Goal: Task Accomplishment & Management: Manage account settings

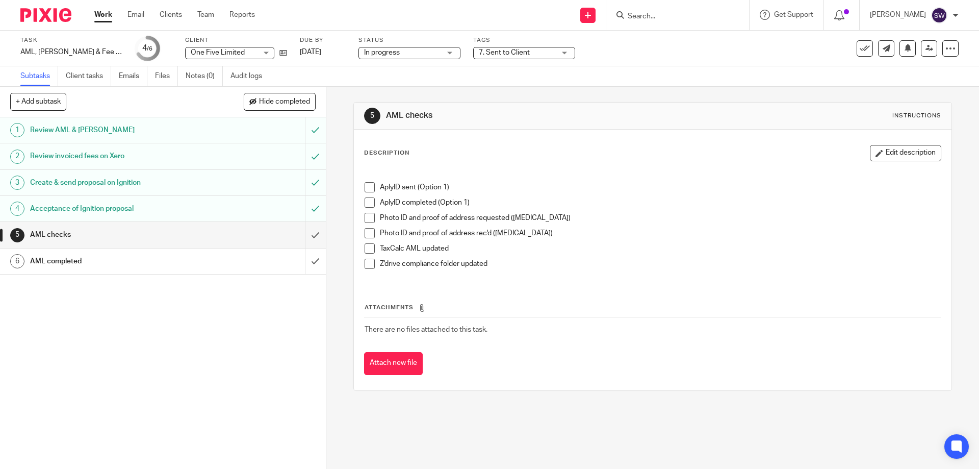
click at [97, 16] on link "Work" at bounding box center [103, 15] width 18 height 10
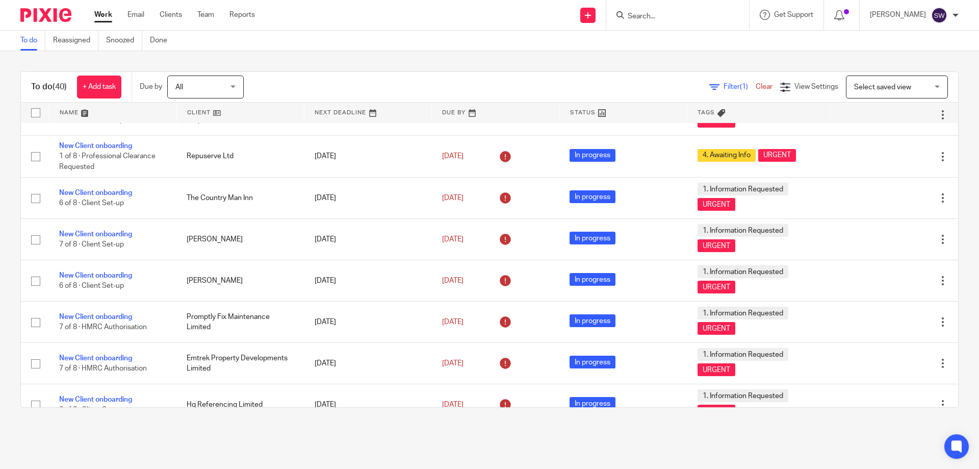
scroll to position [306, 0]
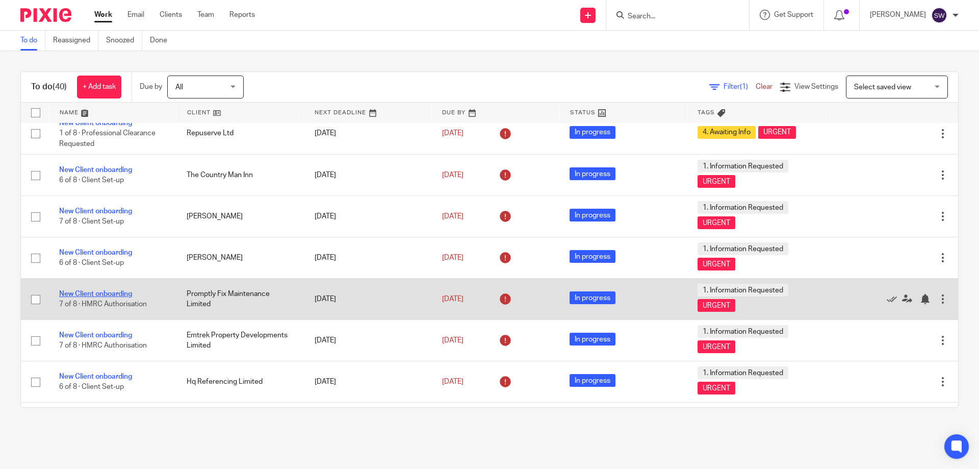
click at [108, 292] on link "New Client onboarding" at bounding box center [95, 293] width 73 height 7
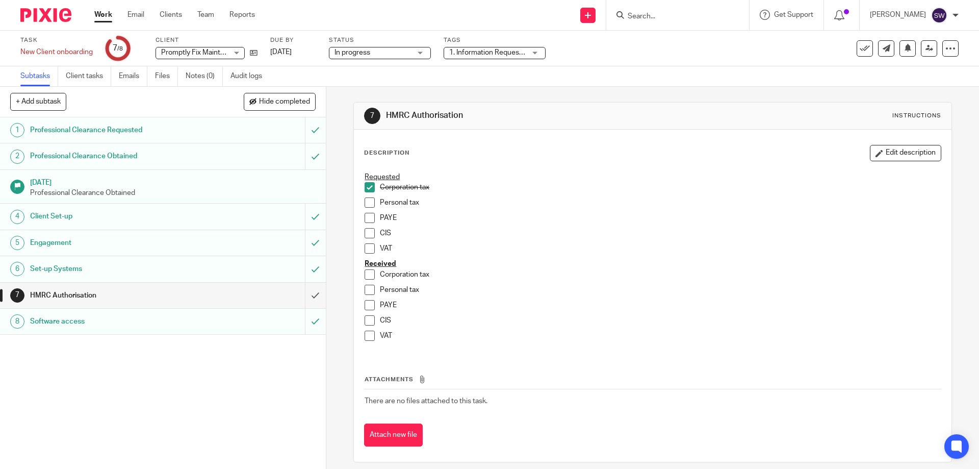
click at [365, 274] on span at bounding box center [370, 274] width 10 height 10
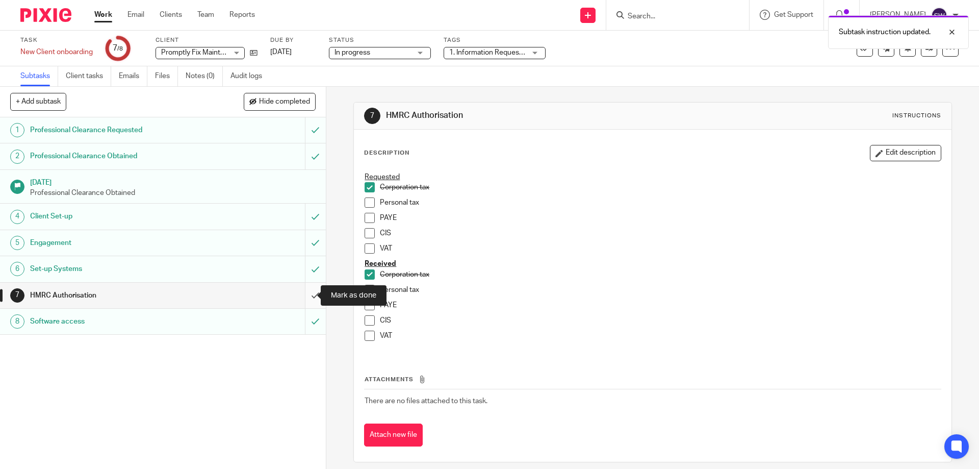
click at [309, 294] on input "submit" at bounding box center [163, 294] width 326 height 25
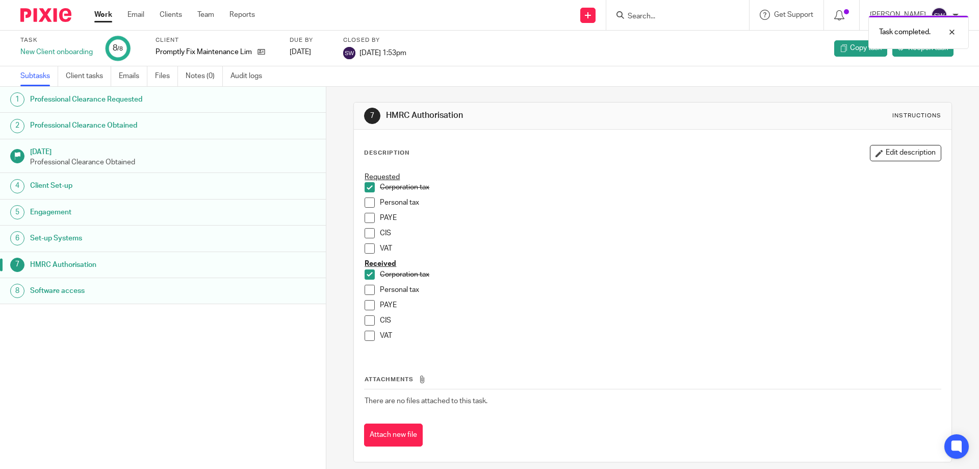
click at [97, 16] on link "Work" at bounding box center [103, 15] width 18 height 10
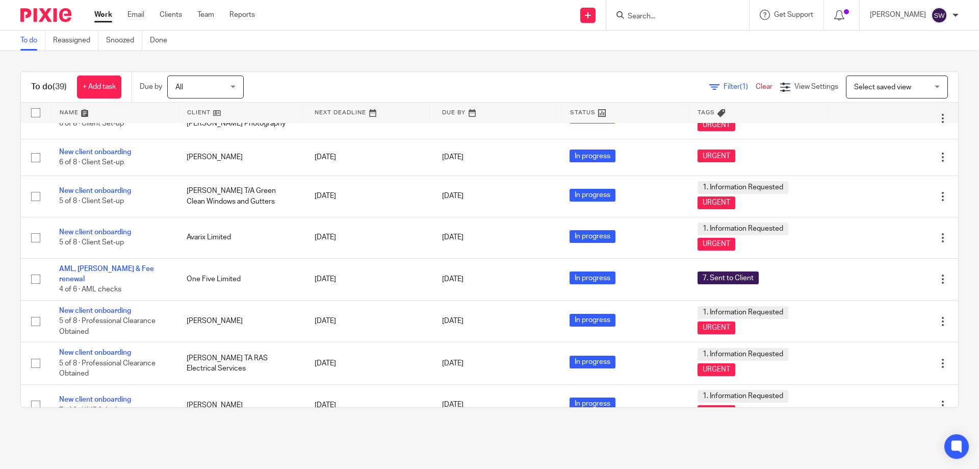
scroll to position [1328, 0]
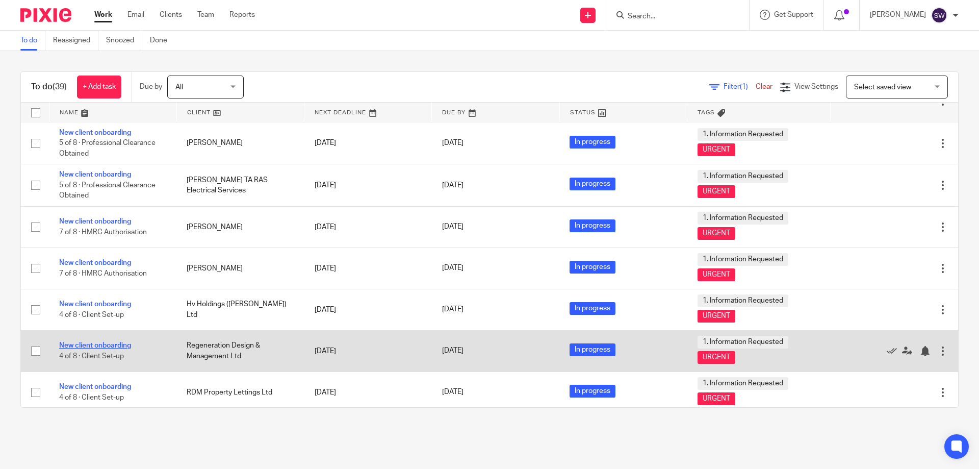
click at [123, 342] on link "New client onboarding" at bounding box center [95, 345] width 72 height 7
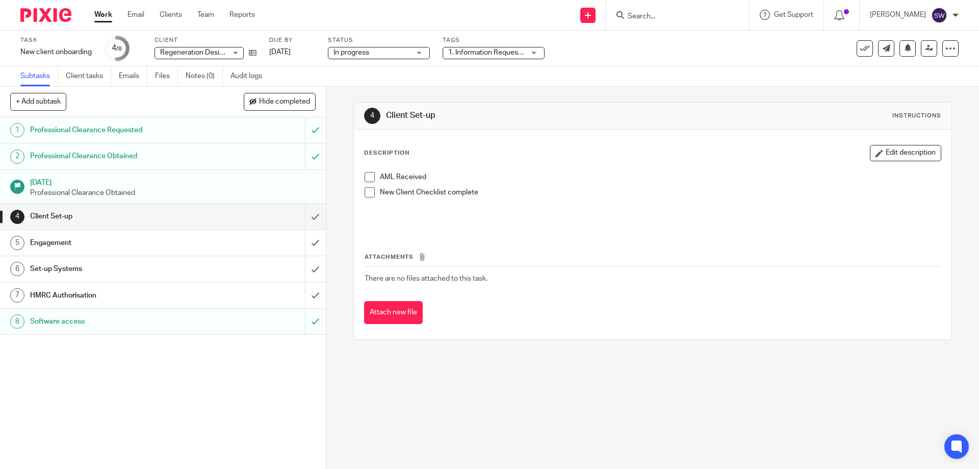
click at [149, 288] on h1 "HMRC Authorisation" at bounding box center [118, 295] width 176 height 15
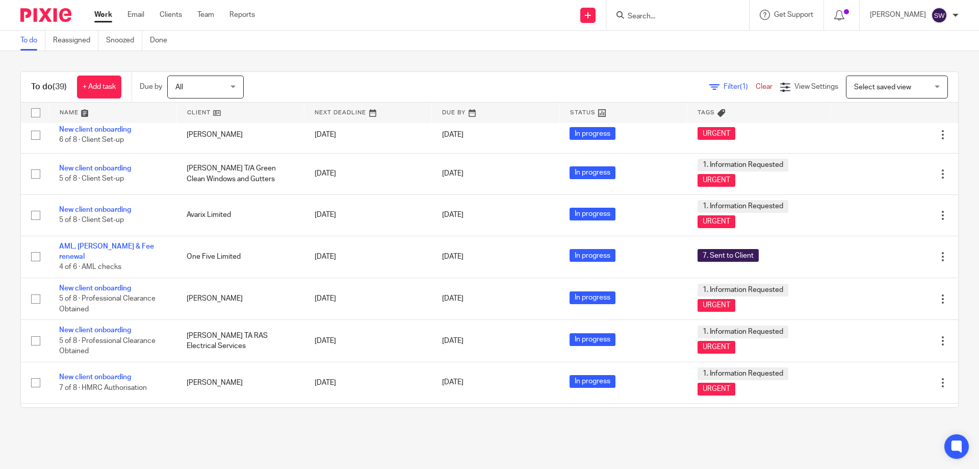
scroll to position [1328, 0]
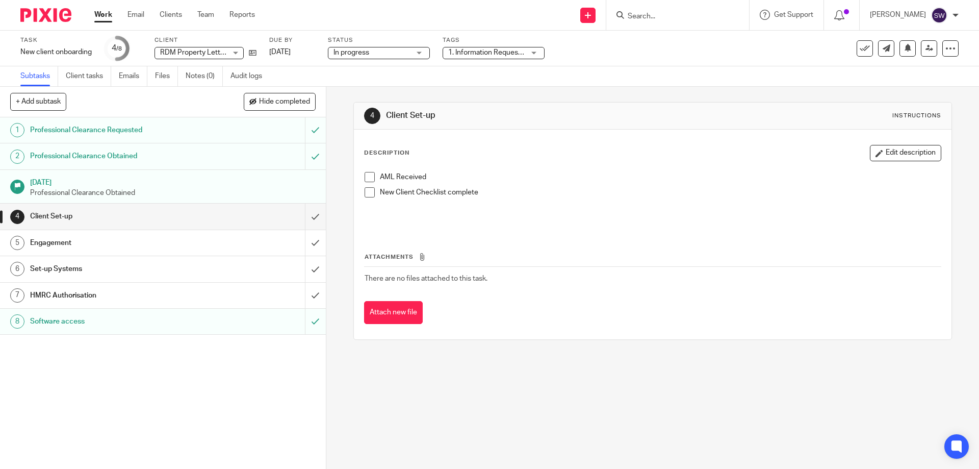
click at [365, 192] on span at bounding box center [370, 192] width 10 height 10
click at [88, 245] on h1 "Engagement" at bounding box center [118, 242] width 176 height 15
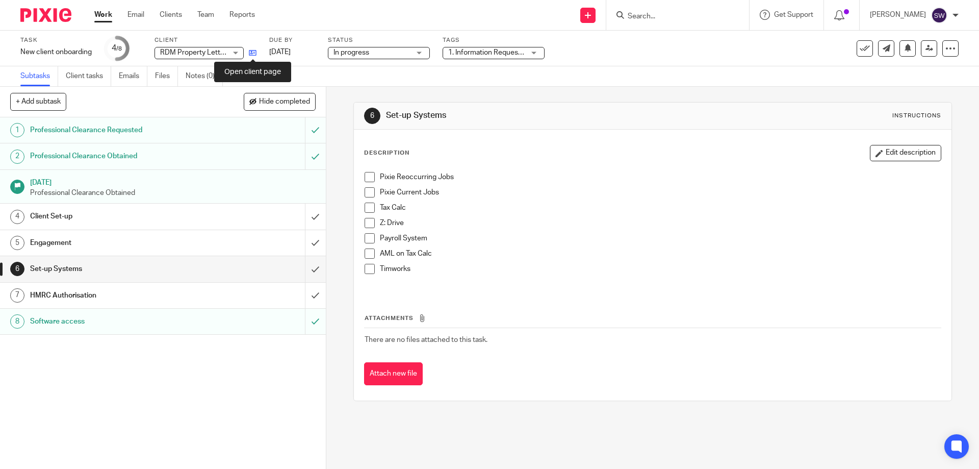
click at [255, 54] on icon at bounding box center [253, 53] width 8 height 8
click at [367, 176] on span at bounding box center [370, 177] width 10 height 10
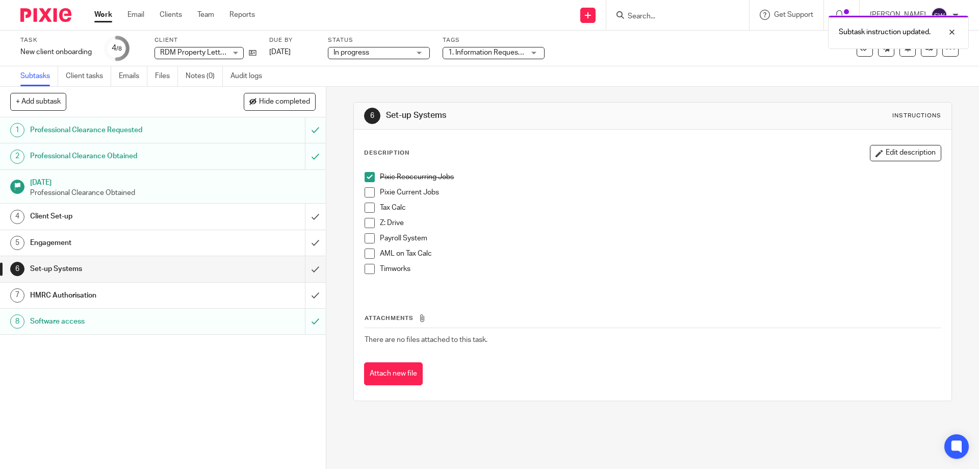
click at [366, 195] on span at bounding box center [370, 192] width 10 height 10
click at [365, 208] on span at bounding box center [370, 207] width 10 height 10
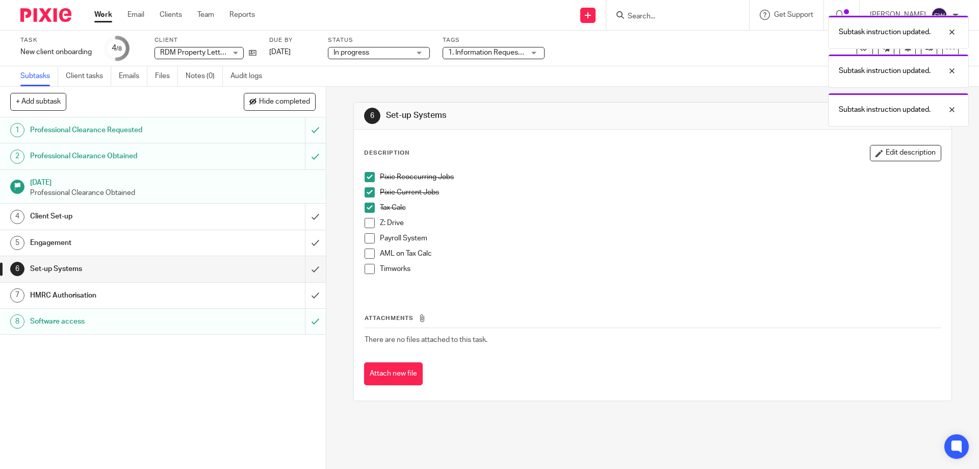
click at [365, 224] on span at bounding box center [370, 223] width 10 height 10
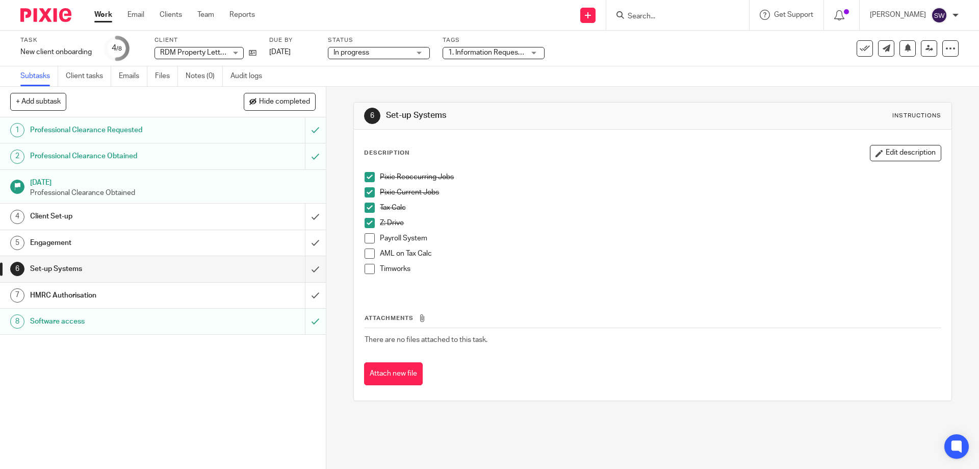
click at [243, 298] on div "HMRC Authorisation" at bounding box center [162, 295] width 265 height 15
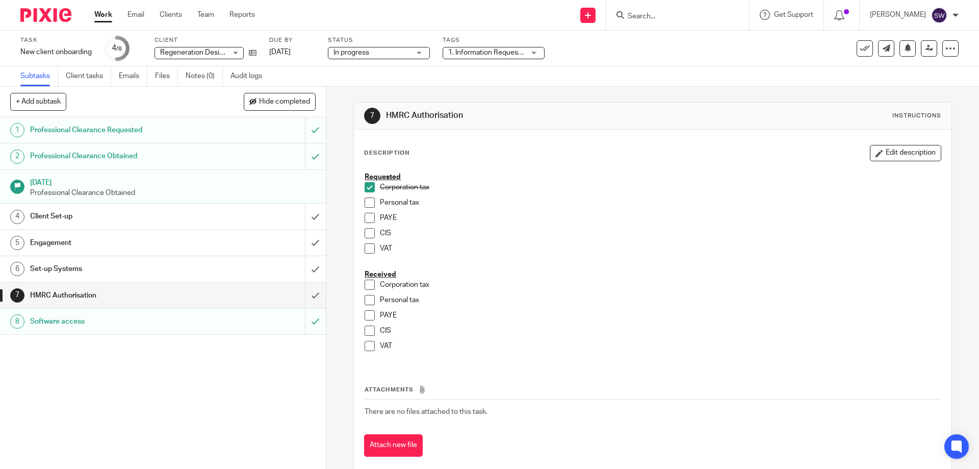
click at [149, 265] on h1 "Set-up Systems" at bounding box center [118, 268] width 176 height 15
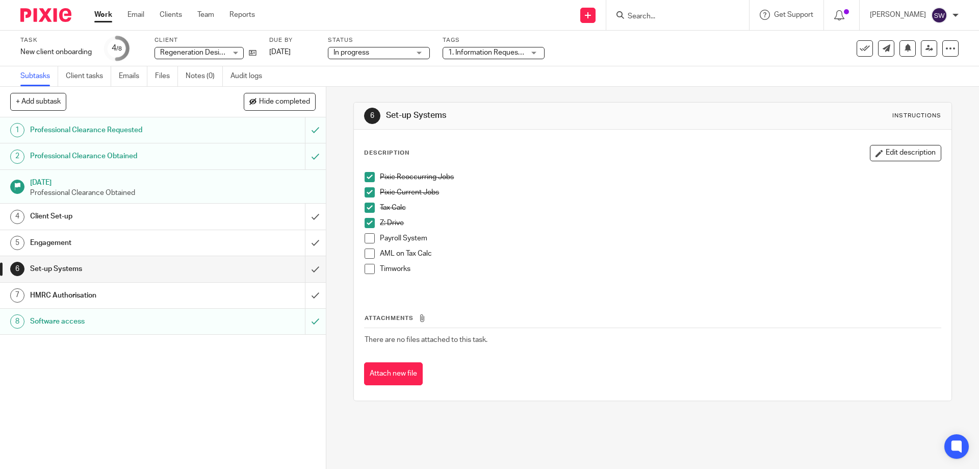
click at [115, 249] on h1 "Engagement" at bounding box center [118, 242] width 176 height 15
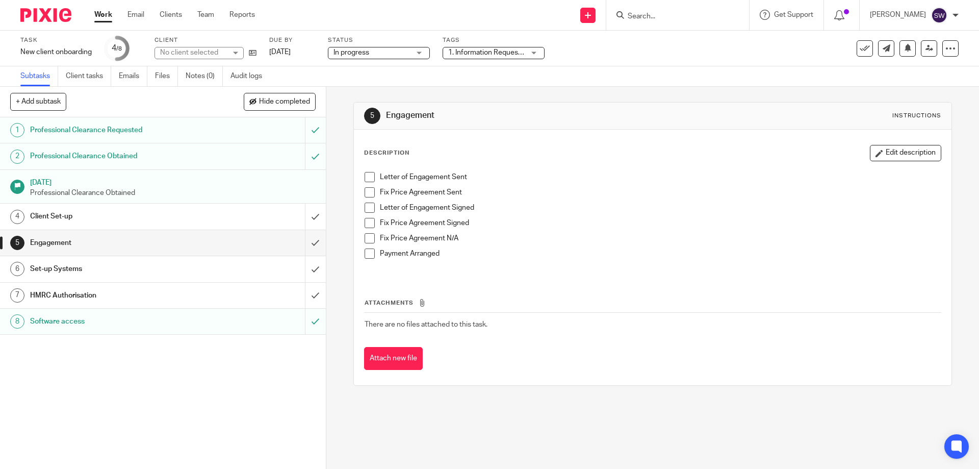
click at [110, 225] on link "4 Client Set-up" at bounding box center [152, 215] width 305 height 25
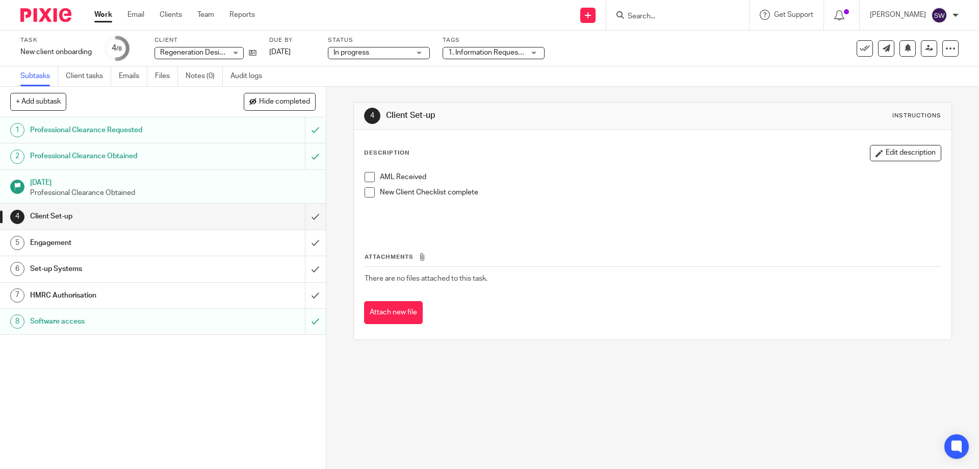
click at [365, 194] on span at bounding box center [370, 192] width 10 height 10
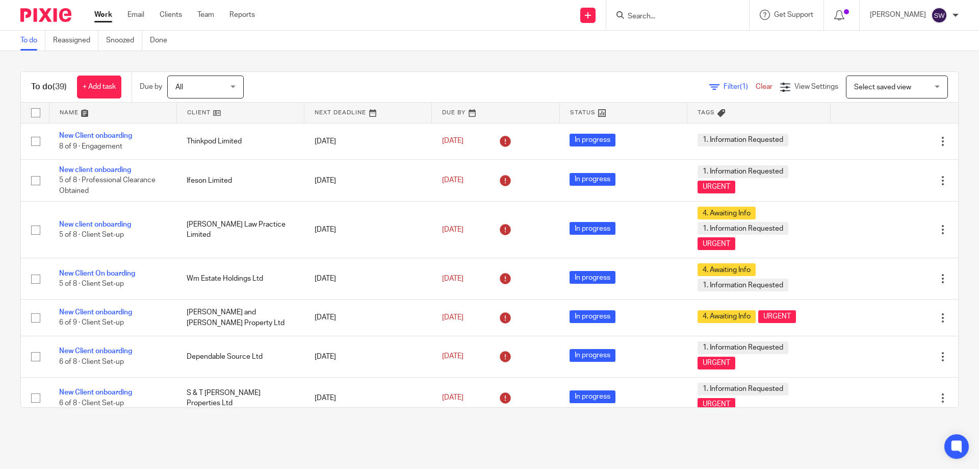
scroll to position [1328, 0]
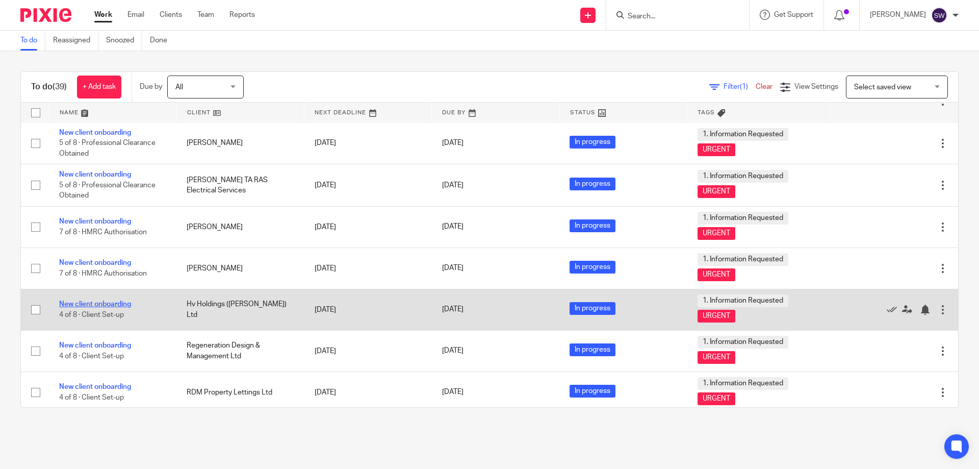
click at [117, 300] on link "New client onboarding" at bounding box center [95, 303] width 72 height 7
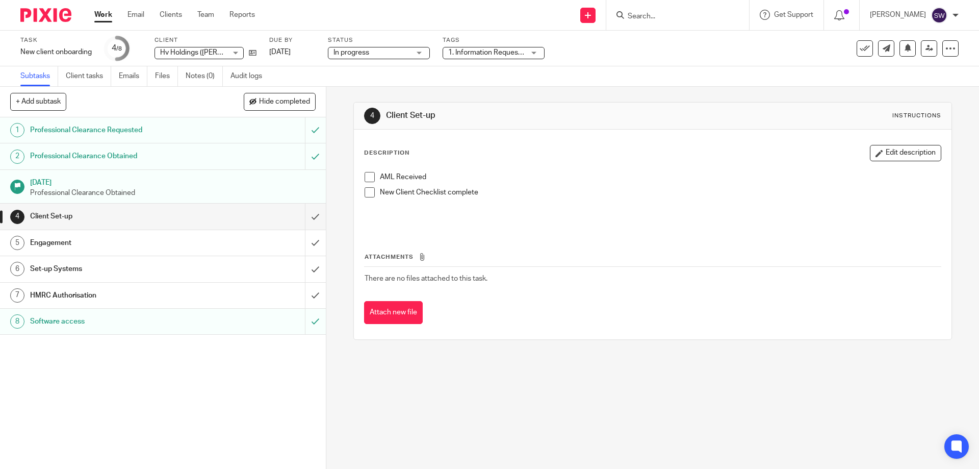
click at [365, 193] on span at bounding box center [370, 192] width 10 height 10
click at [117, 246] on h1 "Engagement" at bounding box center [118, 242] width 176 height 15
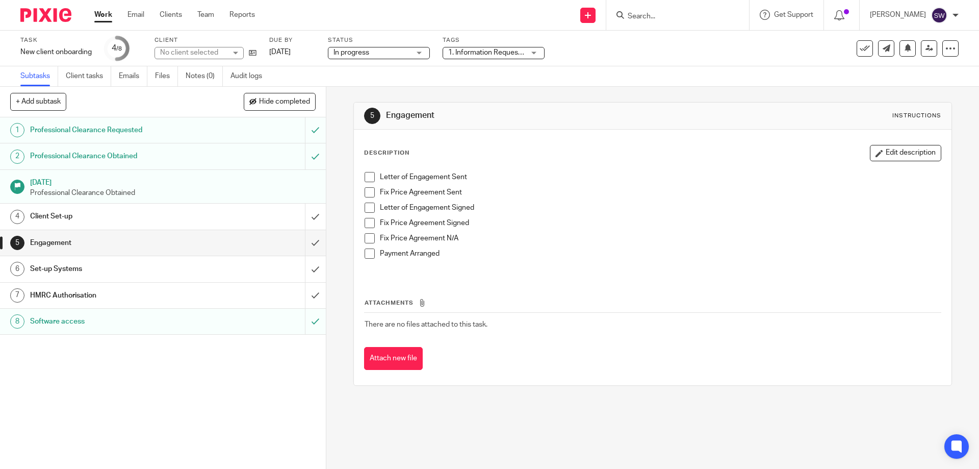
click at [123, 272] on h1 "Set-up Systems" at bounding box center [118, 268] width 176 height 15
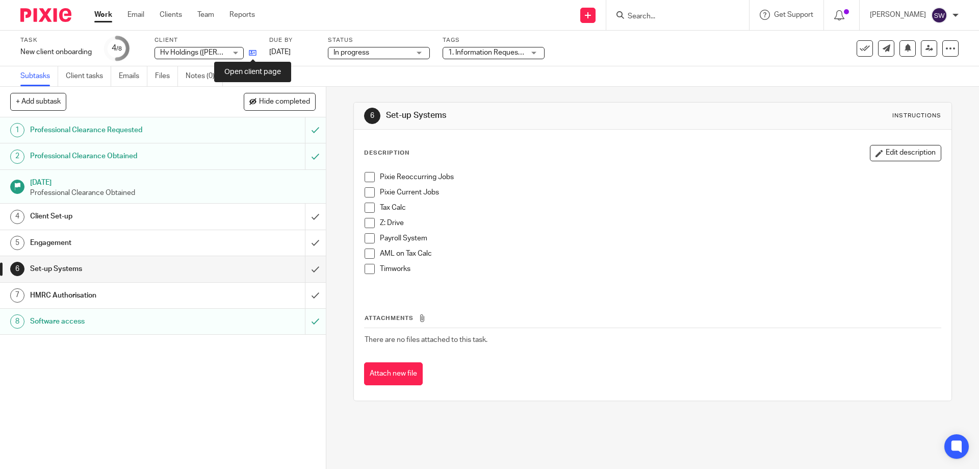
click at [255, 52] on icon at bounding box center [253, 53] width 8 height 8
click at [366, 177] on span at bounding box center [370, 177] width 10 height 10
click at [370, 193] on span at bounding box center [370, 192] width 10 height 10
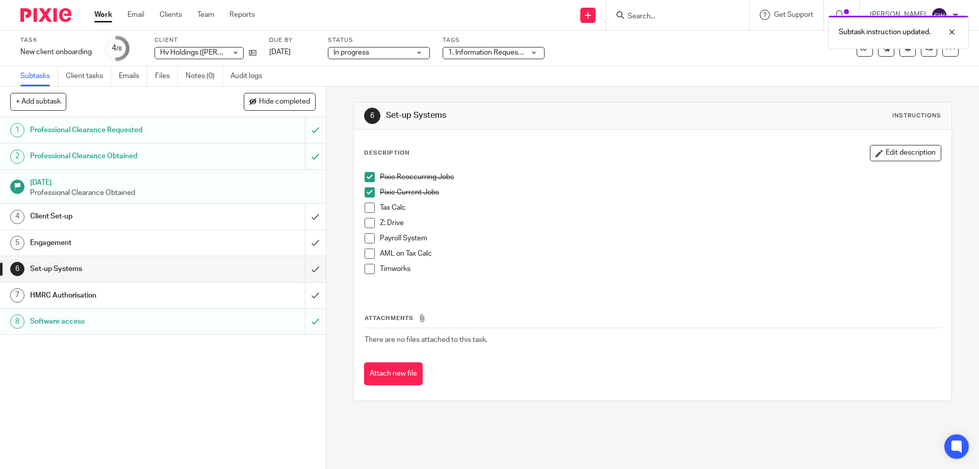
click at [367, 210] on span at bounding box center [370, 207] width 10 height 10
click at [366, 223] on span at bounding box center [370, 223] width 10 height 10
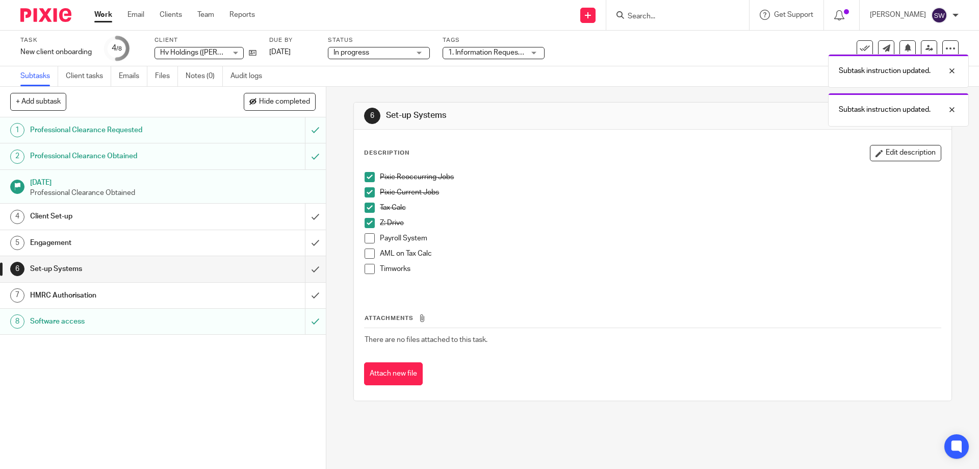
click at [226, 296] on div "HMRC Authorisation" at bounding box center [162, 295] width 265 height 15
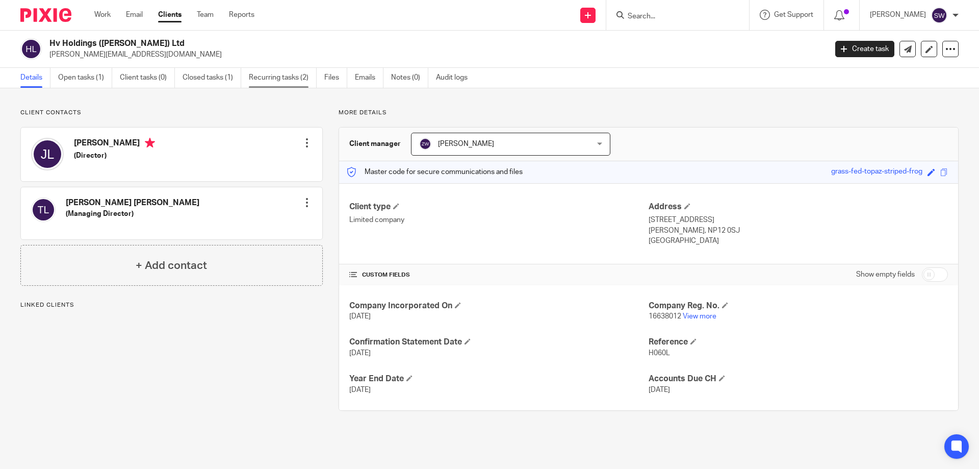
click at [277, 80] on link "Recurring tasks (2)" at bounding box center [283, 78] width 68 height 20
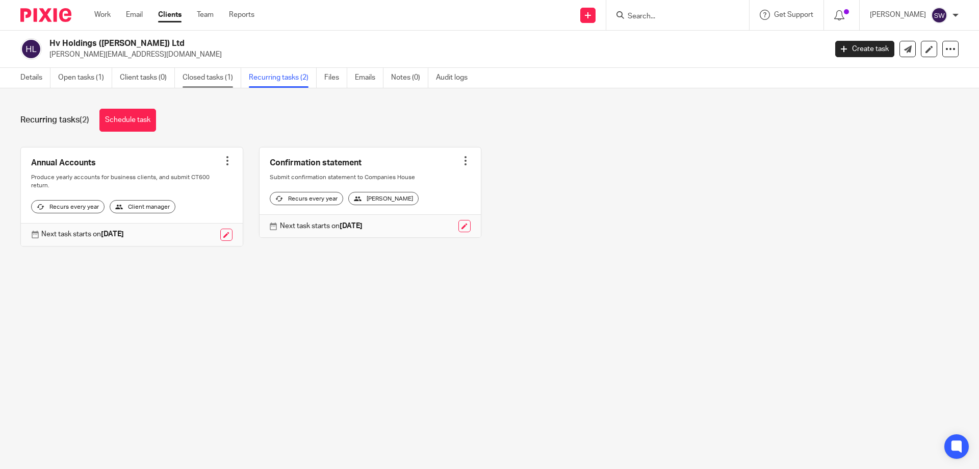
click at [205, 84] on link "Closed tasks (1)" at bounding box center [212, 78] width 59 height 20
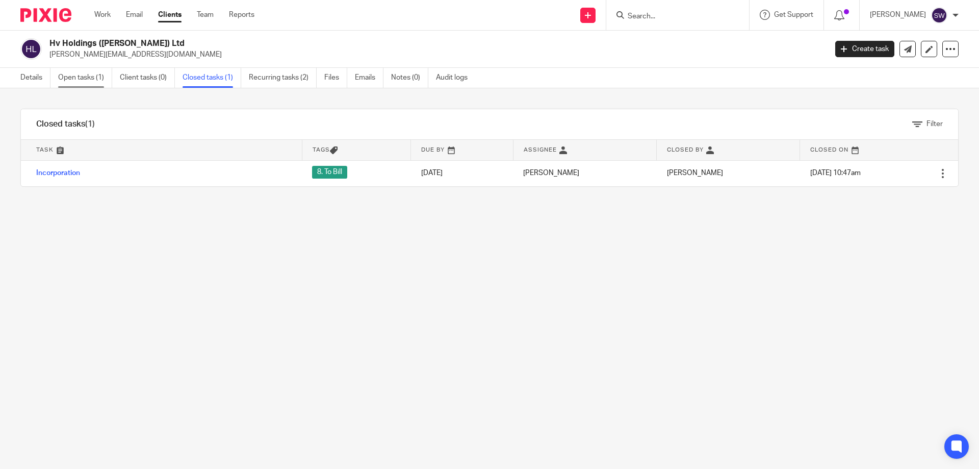
click at [72, 72] on link "Open tasks (1)" at bounding box center [85, 78] width 54 height 20
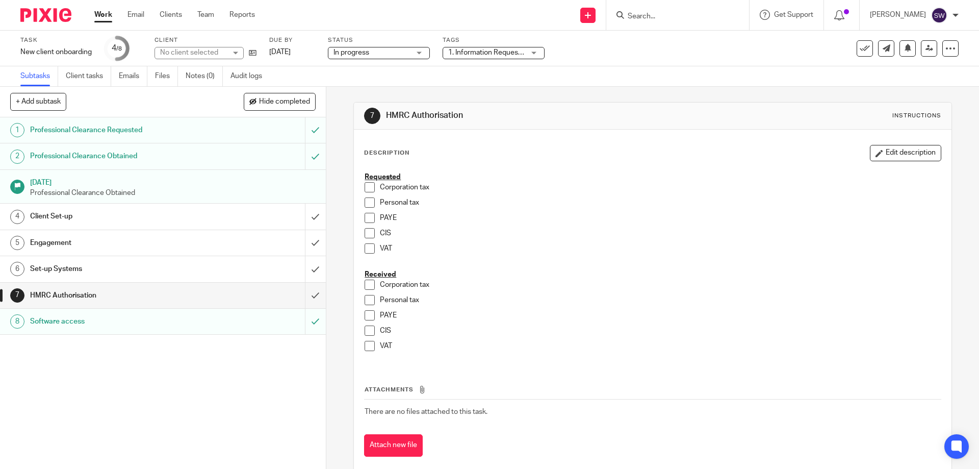
click at [103, 13] on link "Work" at bounding box center [103, 15] width 18 height 10
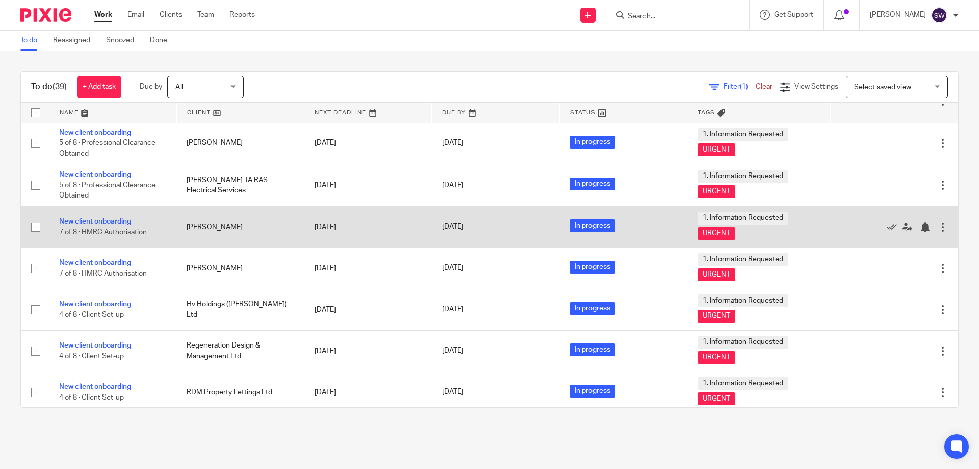
scroll to position [1277, 0]
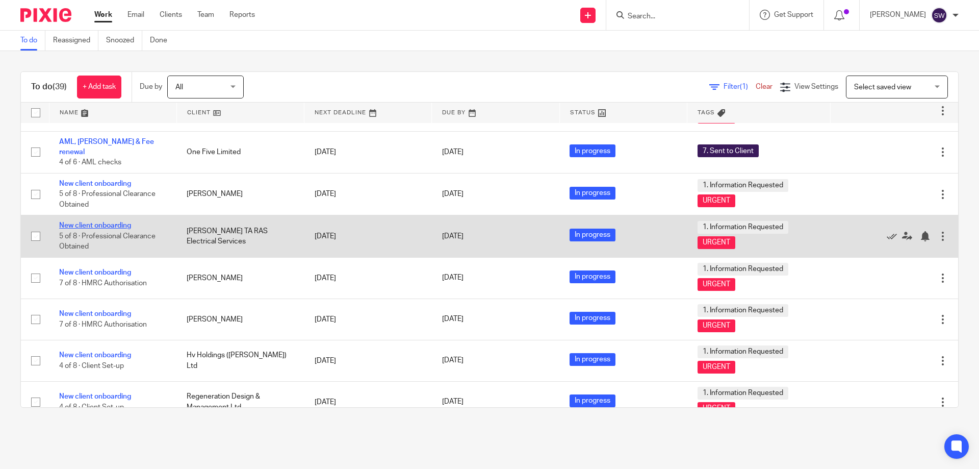
click at [113, 222] on link "New client onboarding" at bounding box center [95, 225] width 72 height 7
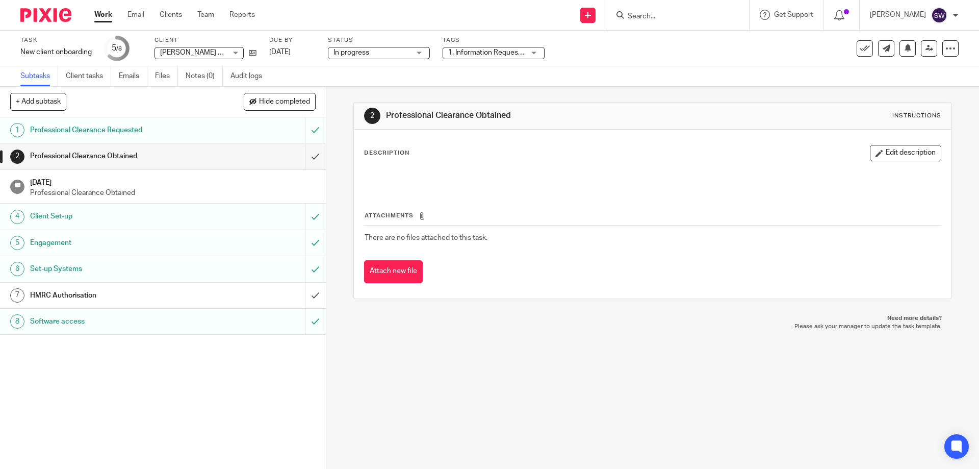
click at [147, 297] on h1 "HMRC Authorisation" at bounding box center [118, 295] width 176 height 15
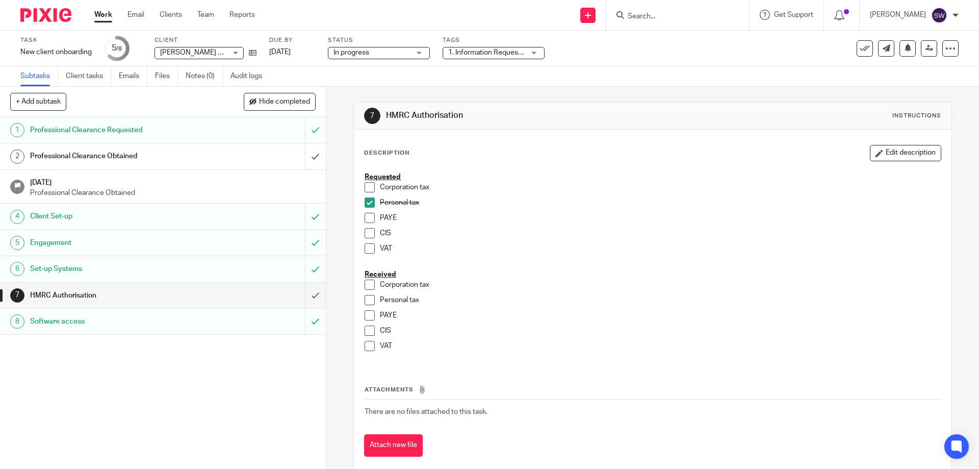
click at [111, 18] on link "Work" at bounding box center [103, 15] width 18 height 10
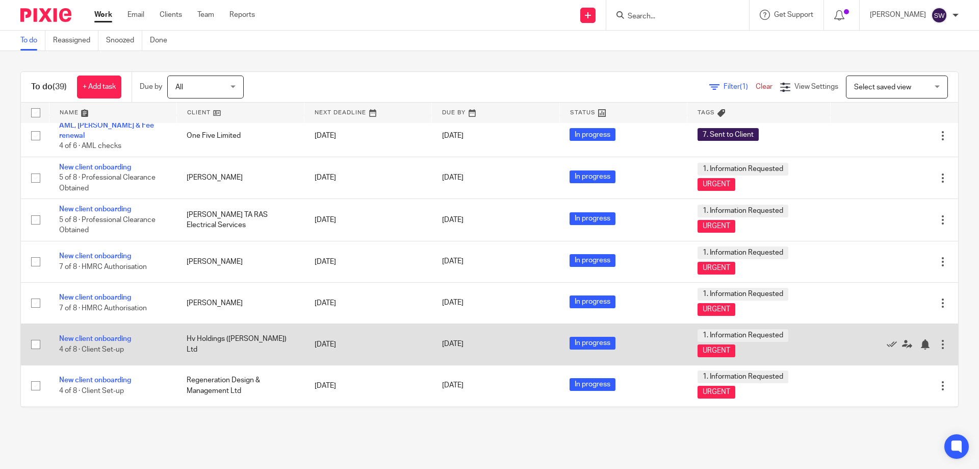
scroll to position [1277, 0]
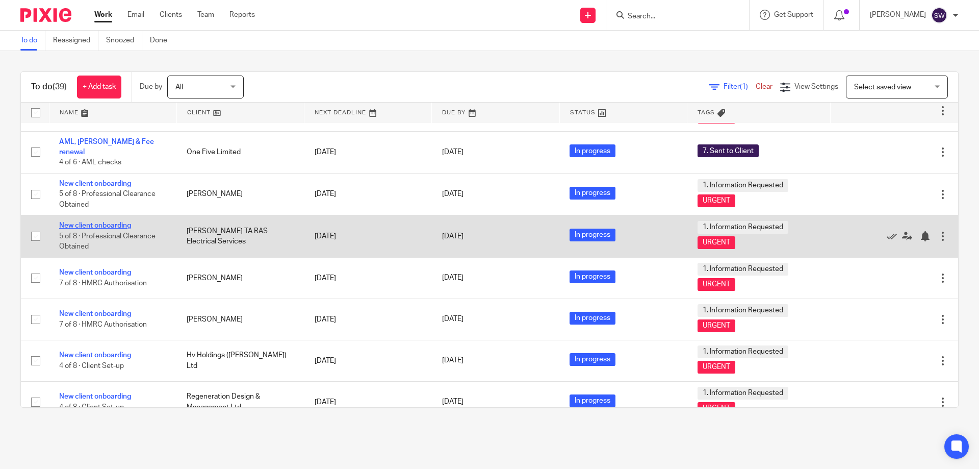
click at [102, 222] on link "New client onboarding" at bounding box center [95, 225] width 72 height 7
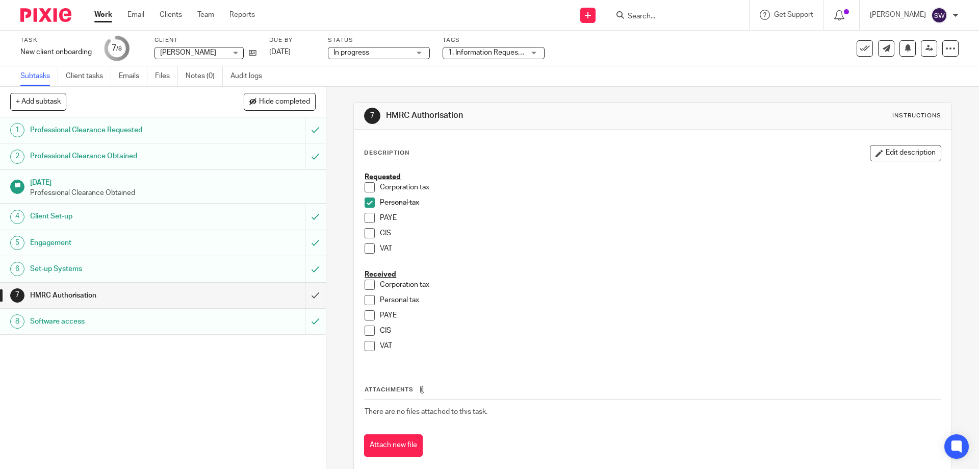
click at [365, 302] on span at bounding box center [370, 300] width 10 height 10
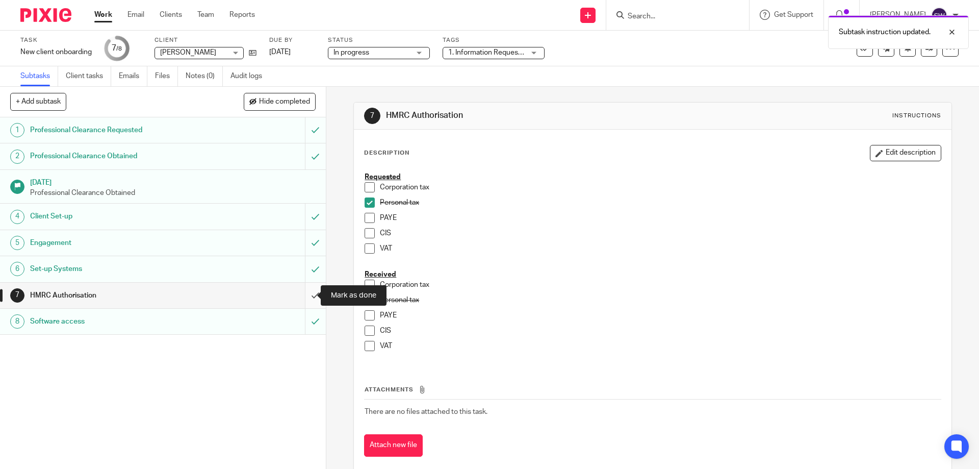
click at [301, 292] on input "submit" at bounding box center [163, 294] width 326 height 25
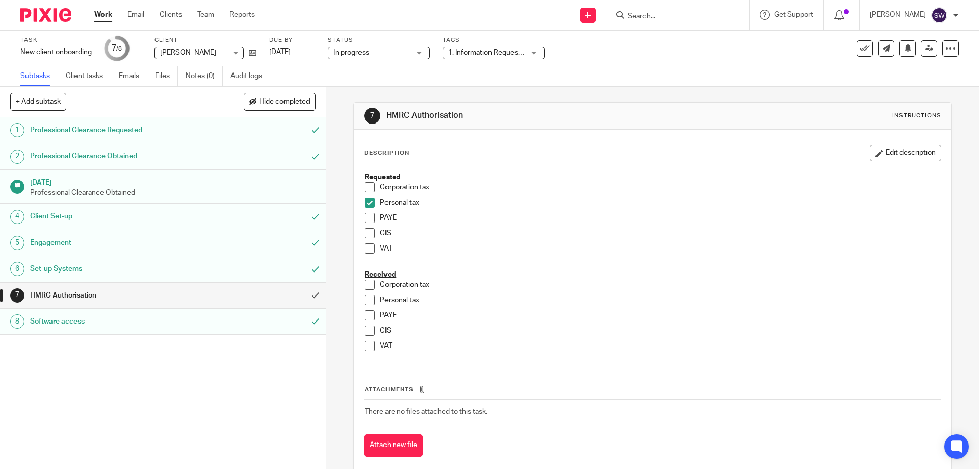
click at [366, 299] on span at bounding box center [370, 300] width 10 height 10
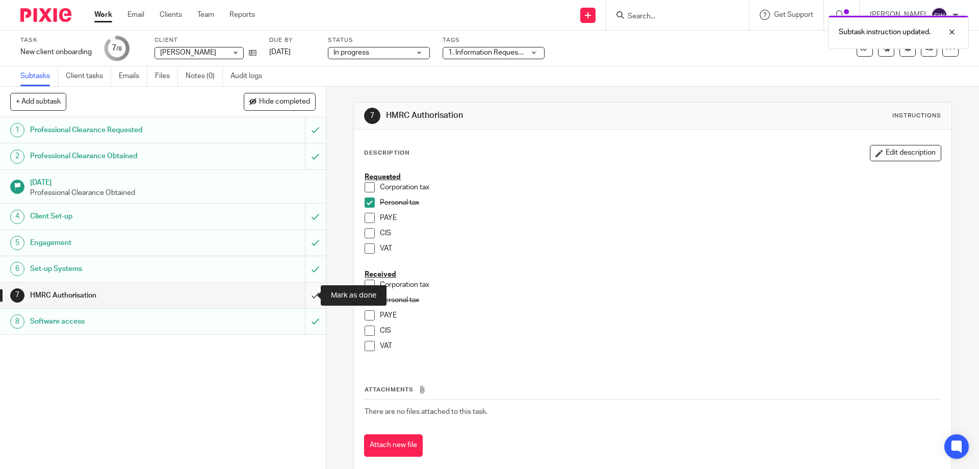
click at [309, 296] on input "submit" at bounding box center [163, 294] width 326 height 25
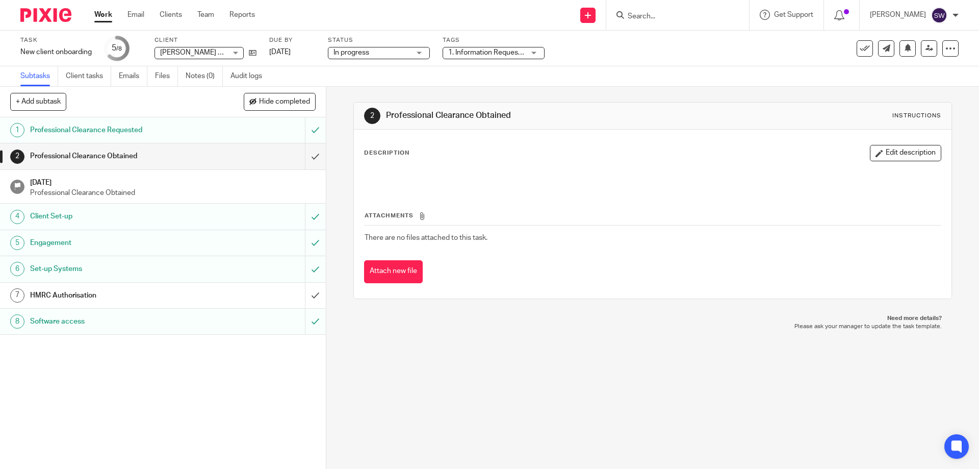
click at [101, 14] on link "Work" at bounding box center [103, 15] width 18 height 10
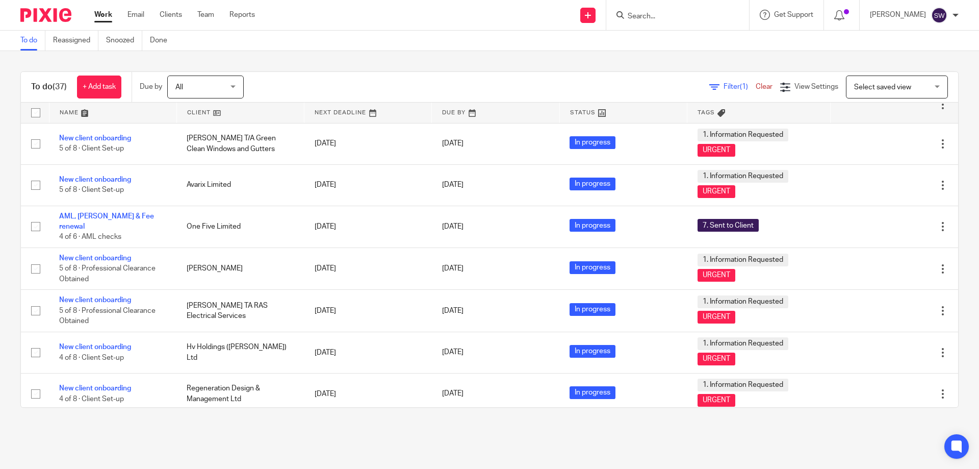
scroll to position [1245, 0]
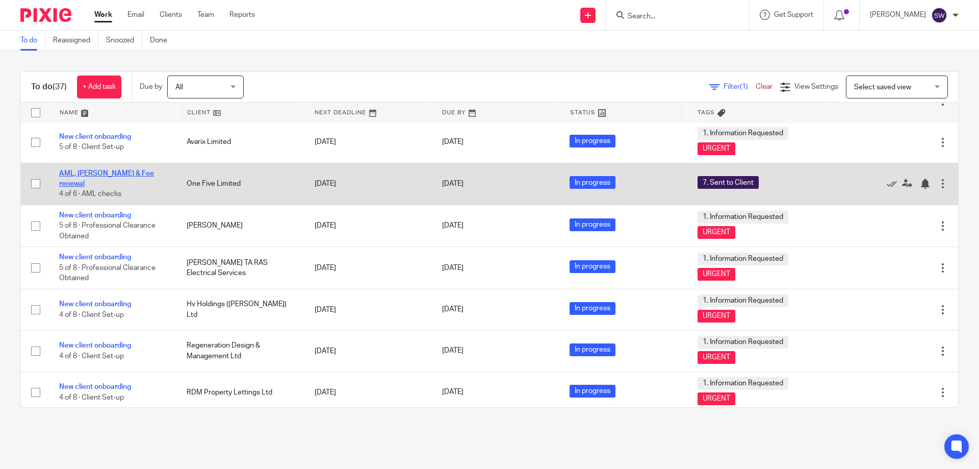
click at [73, 173] on link "AML, [PERSON_NAME] & Fee renewal" at bounding box center [106, 178] width 95 height 17
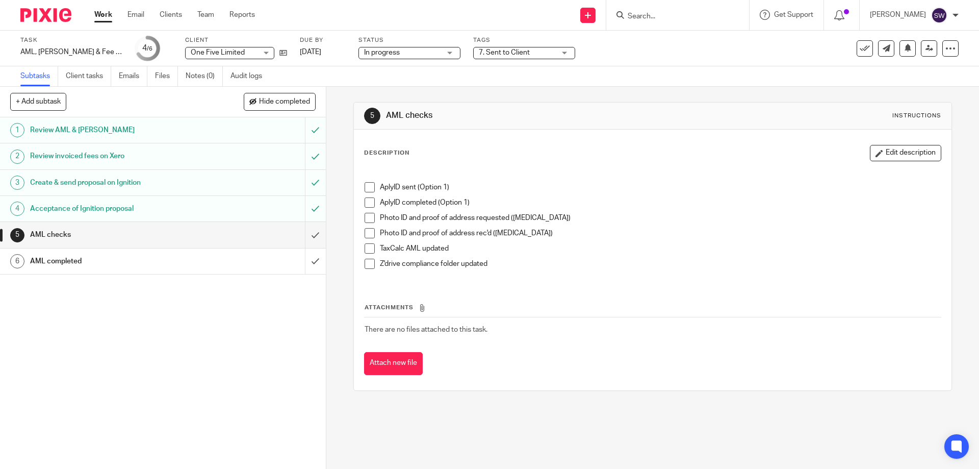
click at [367, 185] on span at bounding box center [370, 187] width 10 height 10
click at [106, 15] on link "Work" at bounding box center [103, 15] width 18 height 10
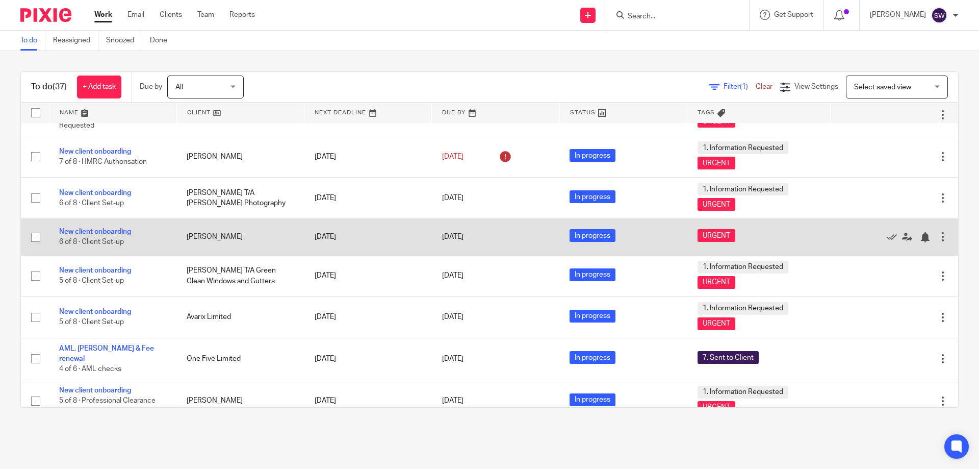
scroll to position [1122, 0]
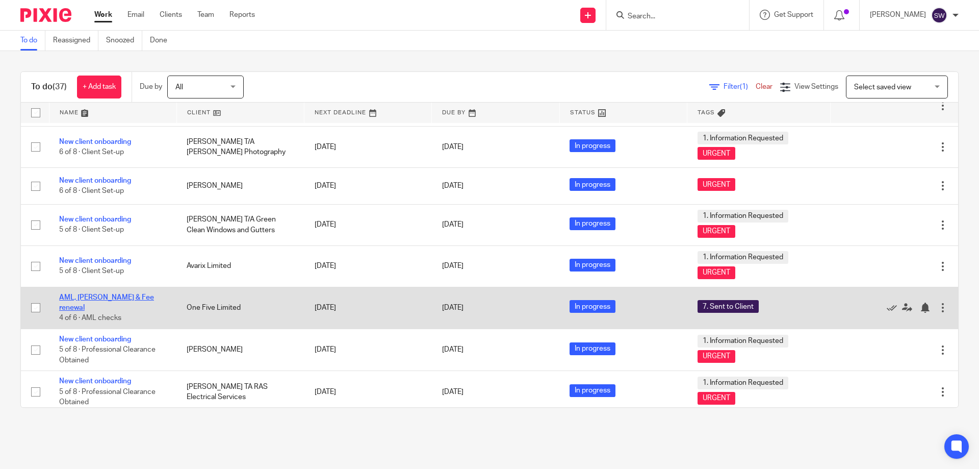
click at [83, 299] on link "AML, [PERSON_NAME] & Fee renewal" at bounding box center [106, 302] width 95 height 17
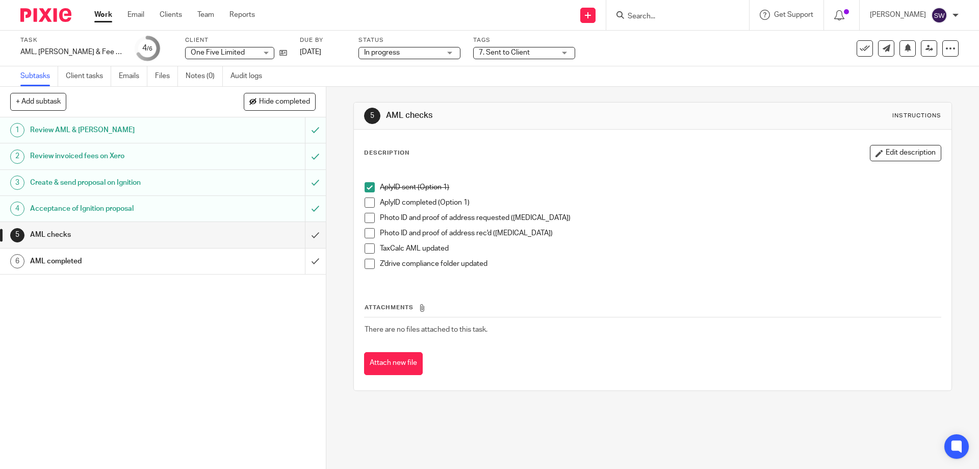
click at [365, 201] on span at bounding box center [370, 202] width 10 height 10
click at [366, 246] on span at bounding box center [370, 248] width 10 height 10
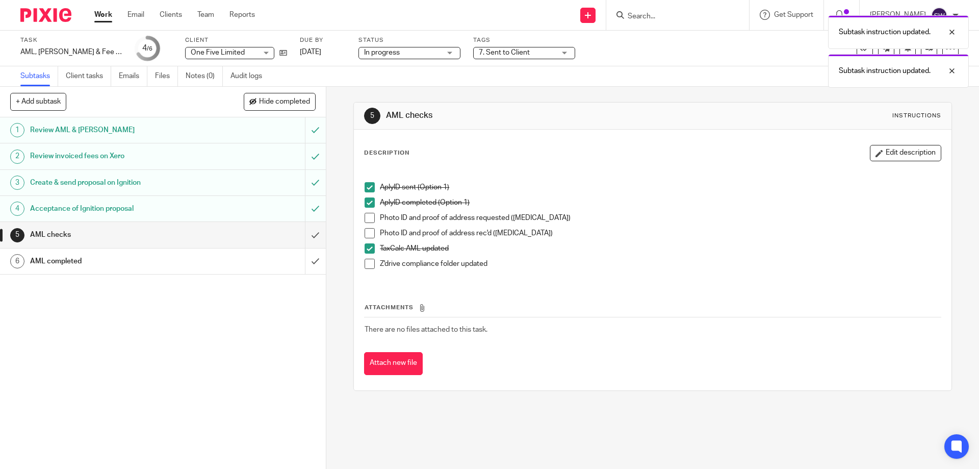
click at [366, 262] on span at bounding box center [370, 263] width 10 height 10
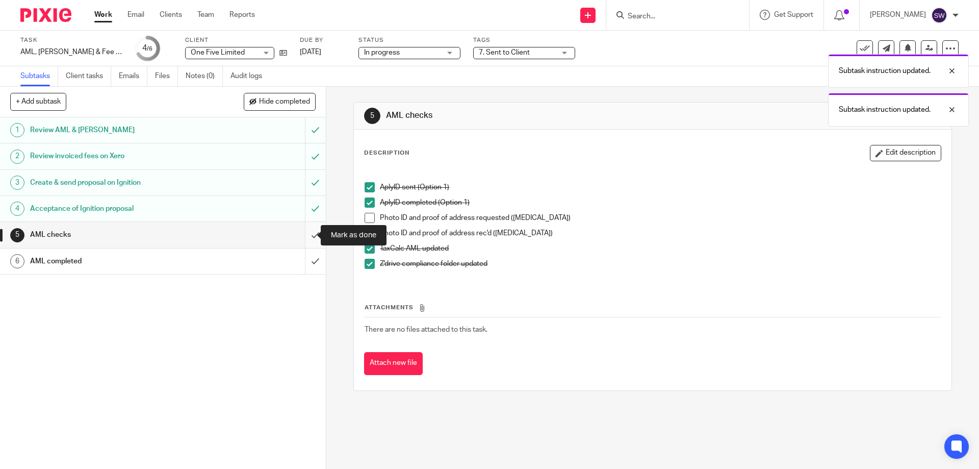
click at [309, 234] on input "submit" at bounding box center [163, 234] width 326 height 25
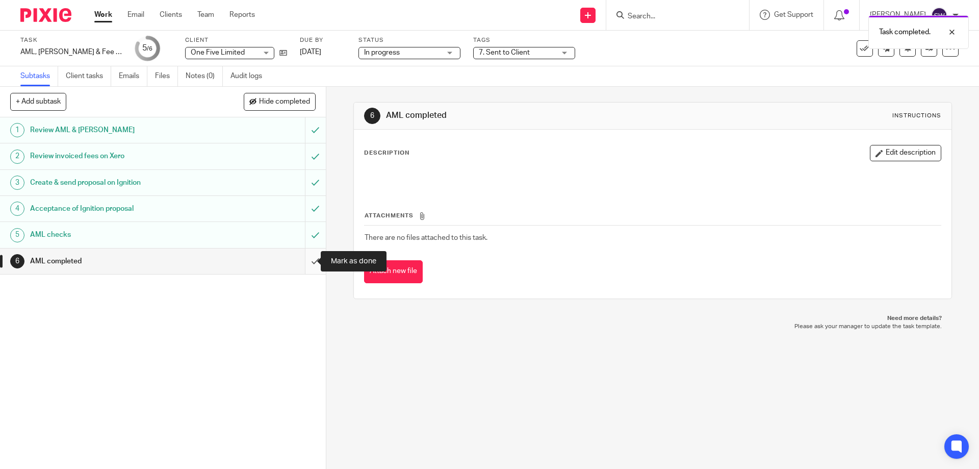
click at [302, 260] on input "submit" at bounding box center [163, 260] width 326 height 25
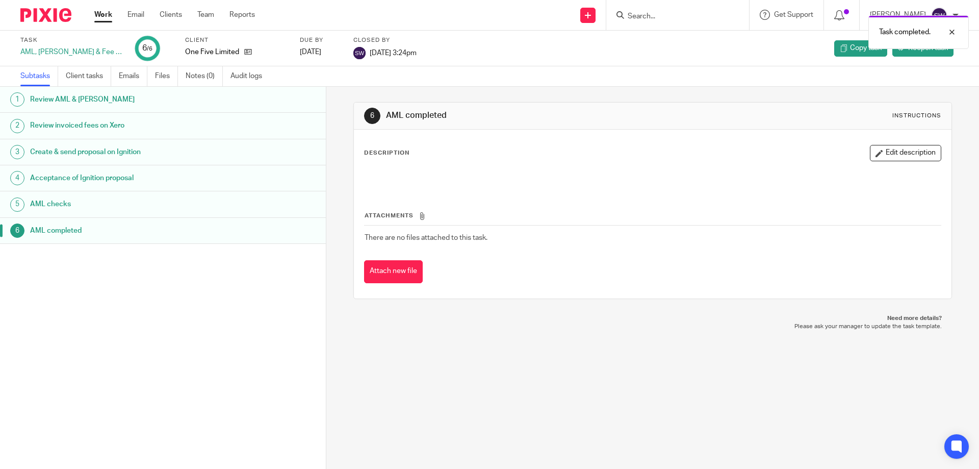
drag, startPoint x: 103, startPoint y: 15, endPoint x: 95, endPoint y: 57, distance: 42.1
click at [103, 16] on link "Work" at bounding box center [103, 15] width 18 height 10
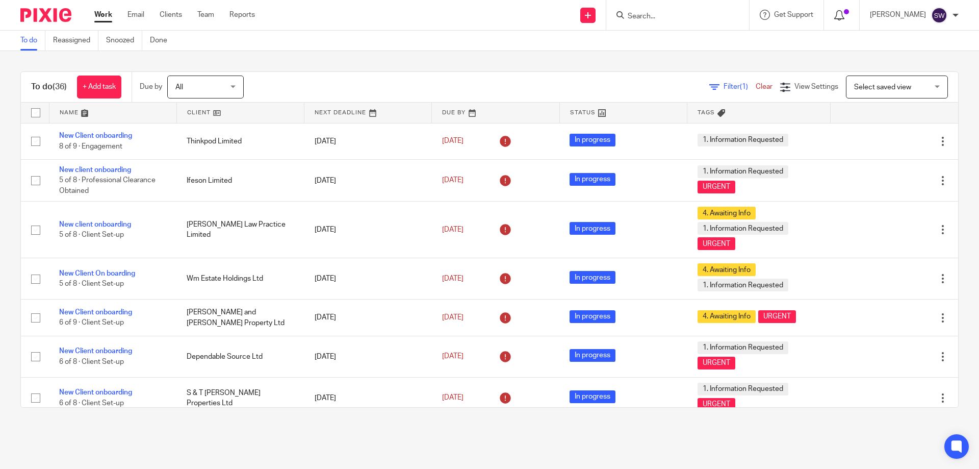
click at [844, 15] on icon at bounding box center [839, 15] width 10 height 10
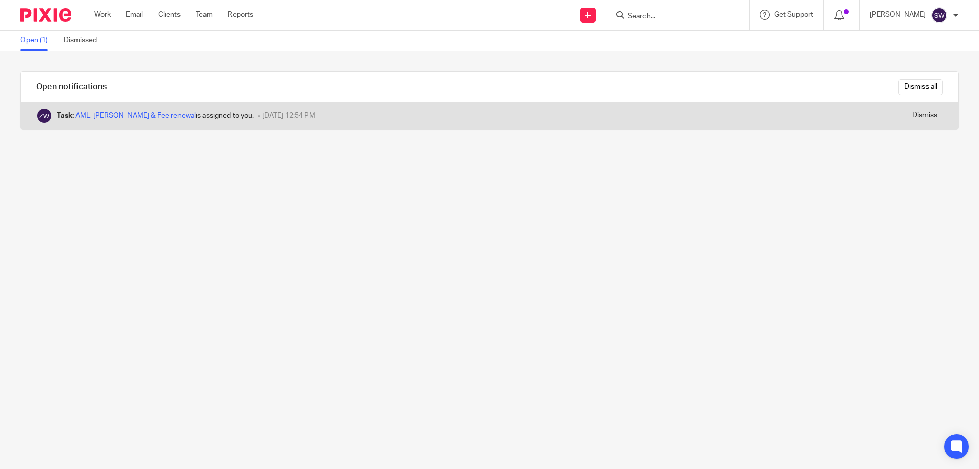
click at [851, 105] on div "Dismiss" at bounding box center [875, 115] width 165 height 27
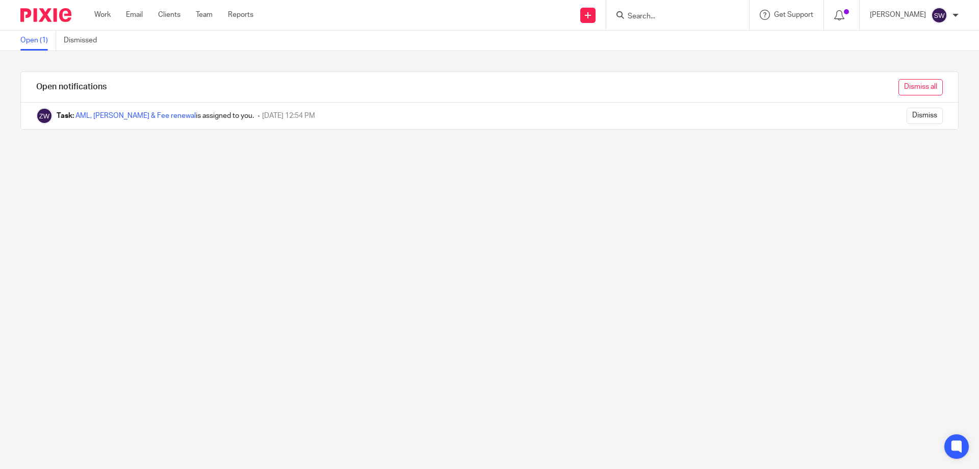
click at [914, 88] on input "Dismiss all" at bounding box center [920, 87] width 44 height 16
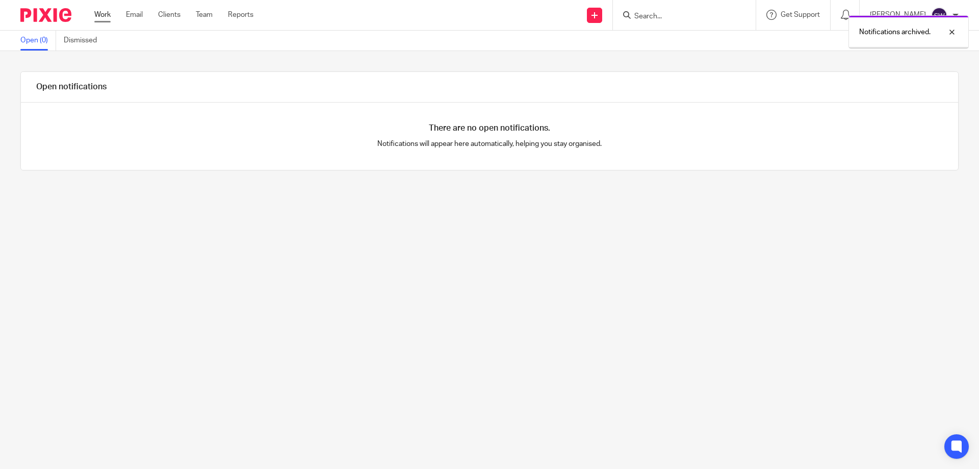
click at [108, 15] on link "Work" at bounding box center [102, 15] width 16 height 10
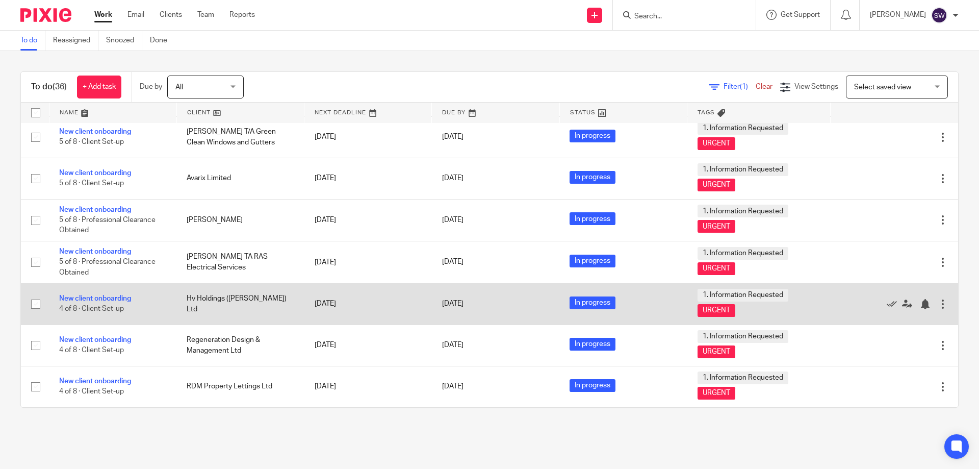
scroll to position [1158, 0]
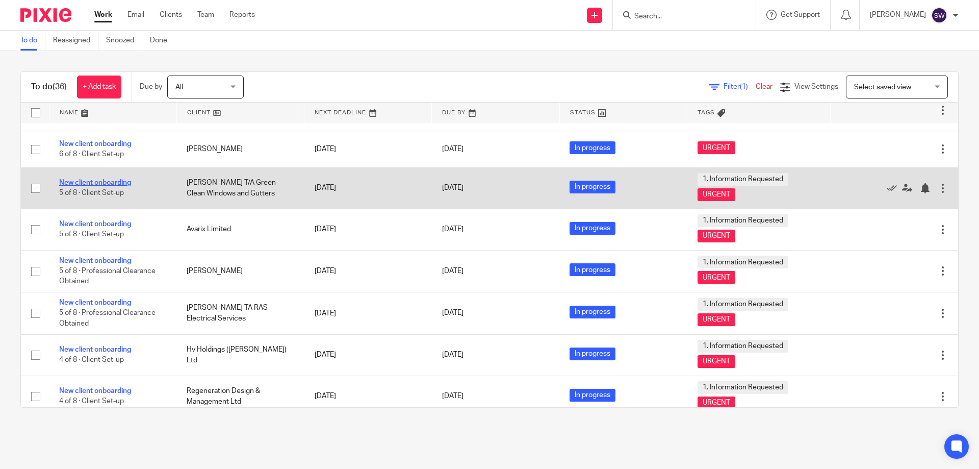
click at [103, 184] on link "New client onboarding" at bounding box center [95, 182] width 72 height 7
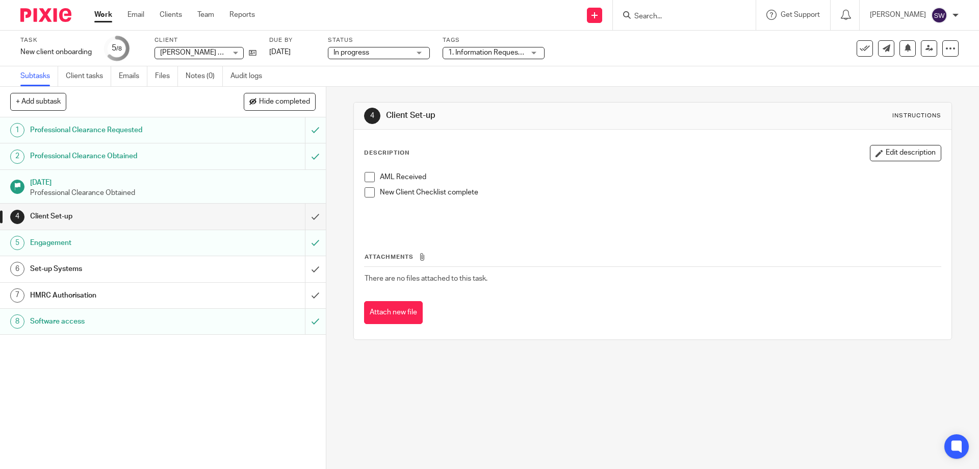
click at [197, 264] on h1 "Set-up Systems" at bounding box center [118, 268] width 176 height 15
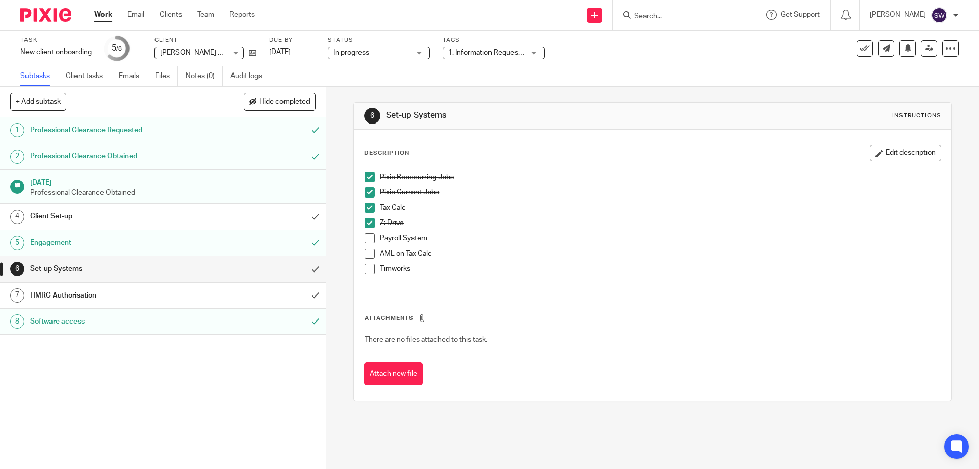
click at [168, 291] on h1 "HMRC Authorisation" at bounding box center [118, 295] width 176 height 15
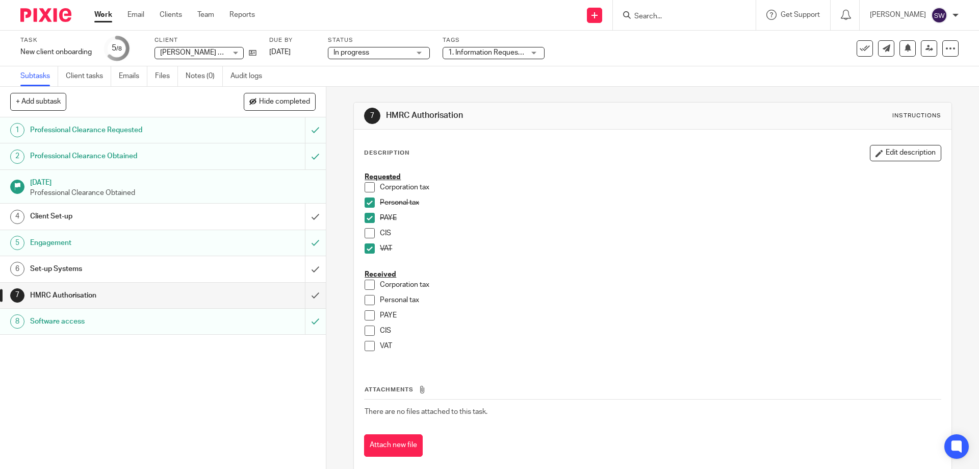
click at [102, 11] on link "Work" at bounding box center [103, 15] width 18 height 10
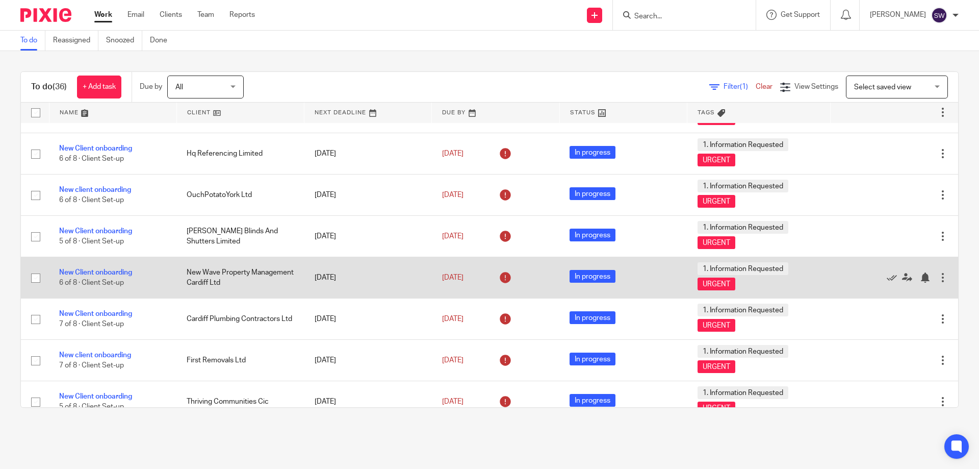
scroll to position [510, 0]
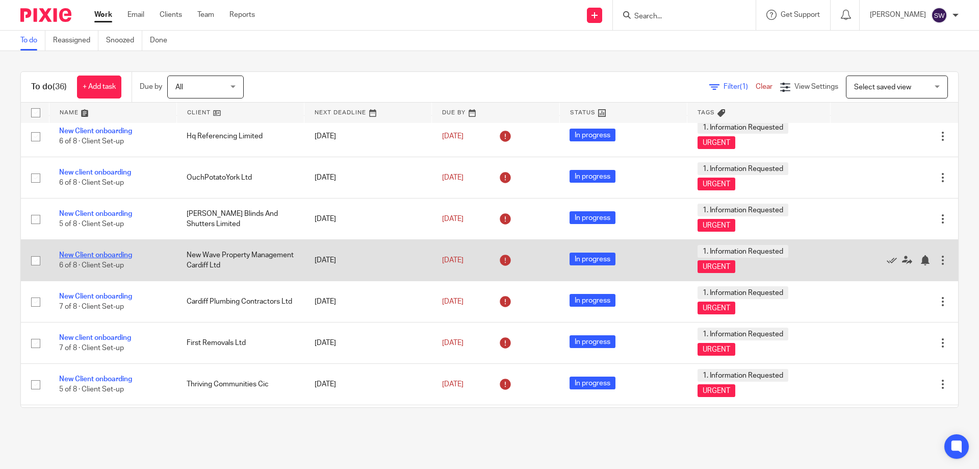
click at [126, 251] on link "New Client onboarding" at bounding box center [95, 254] width 73 height 7
click at [110, 253] on link "New Client onboarding" at bounding box center [95, 254] width 73 height 7
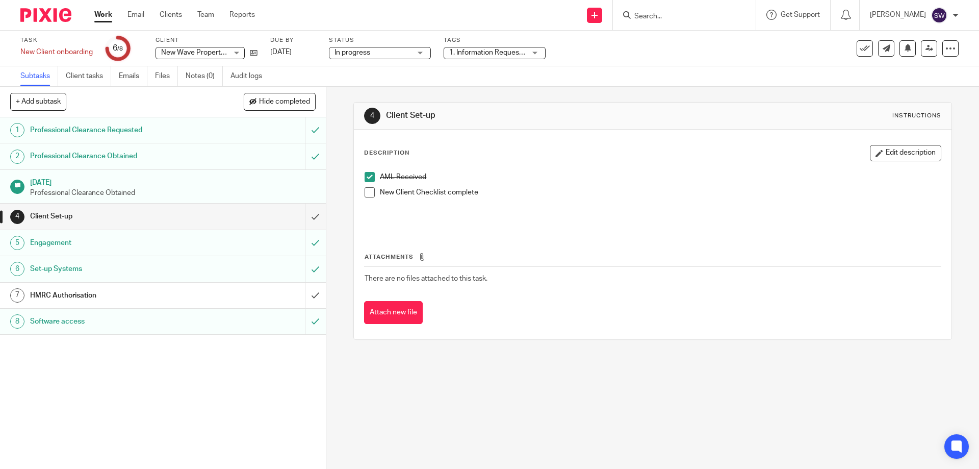
click at [113, 293] on h1 "HMRC Authorisation" at bounding box center [118, 295] width 176 height 15
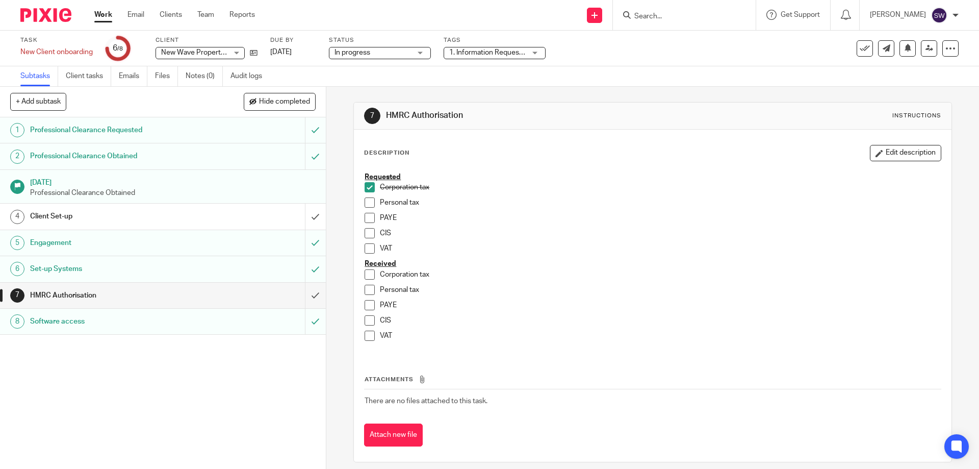
click at [107, 12] on link "Work" at bounding box center [103, 15] width 18 height 10
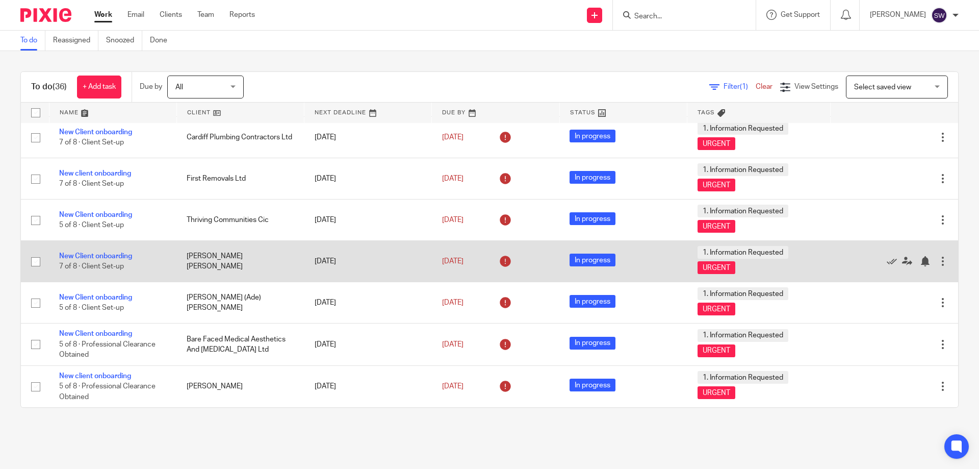
scroll to position [663, 0]
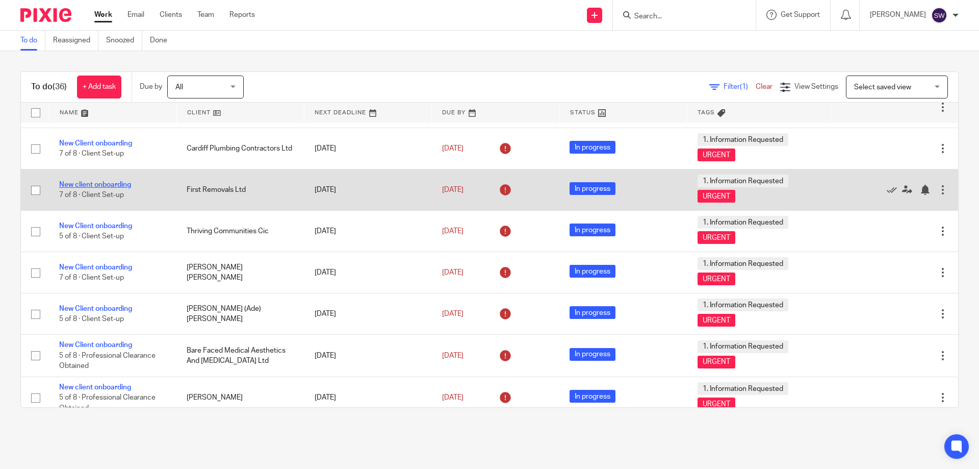
click at [113, 187] on link "New client onboarding" at bounding box center [95, 184] width 72 height 7
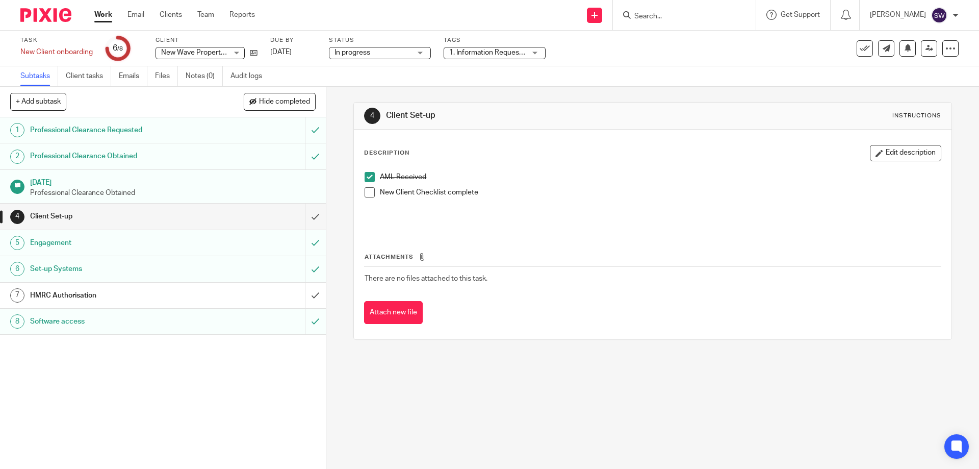
click at [366, 189] on span at bounding box center [370, 192] width 10 height 10
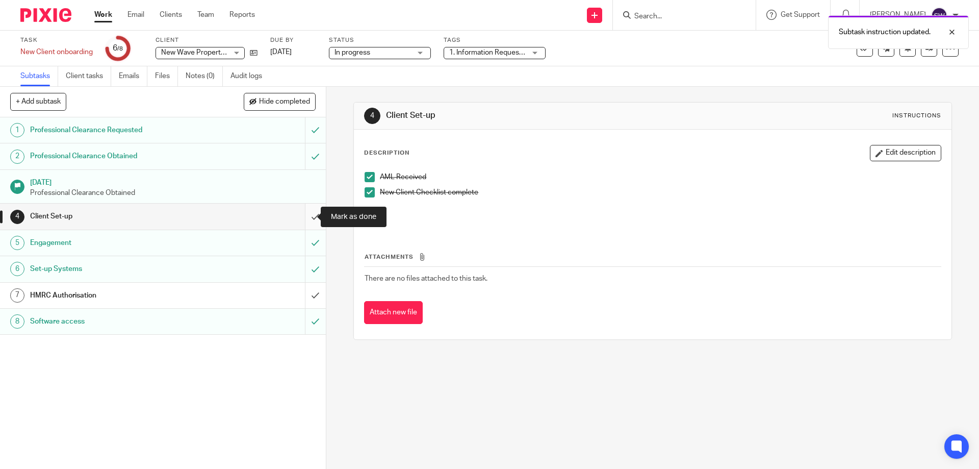
click at [305, 215] on input "submit" at bounding box center [163, 215] width 326 height 25
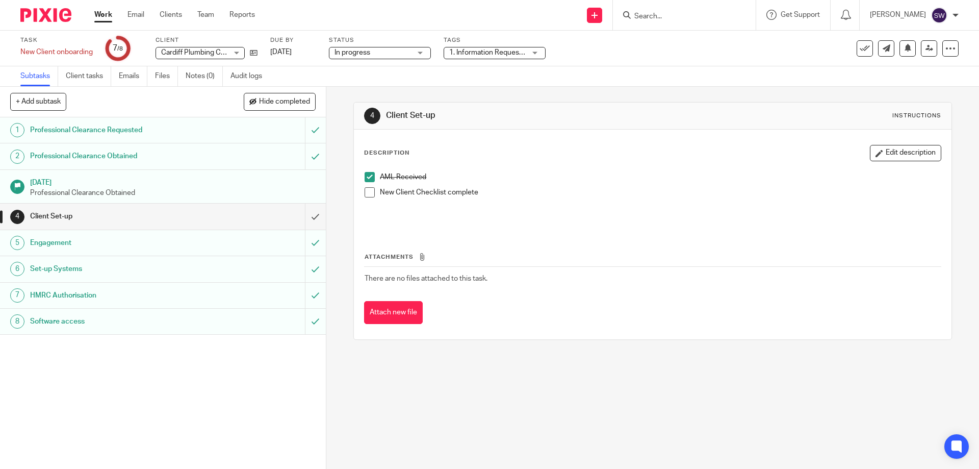
click at [369, 190] on span at bounding box center [370, 192] width 10 height 10
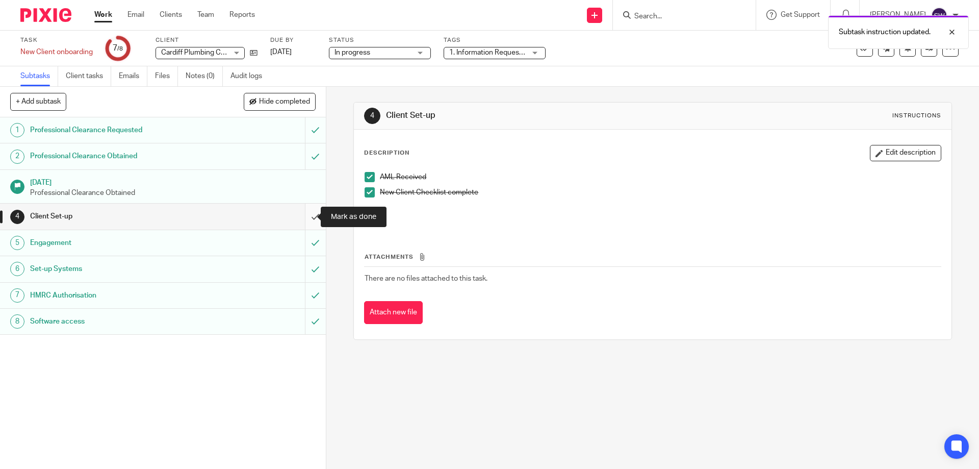
click at [305, 214] on input "submit" at bounding box center [163, 215] width 326 height 25
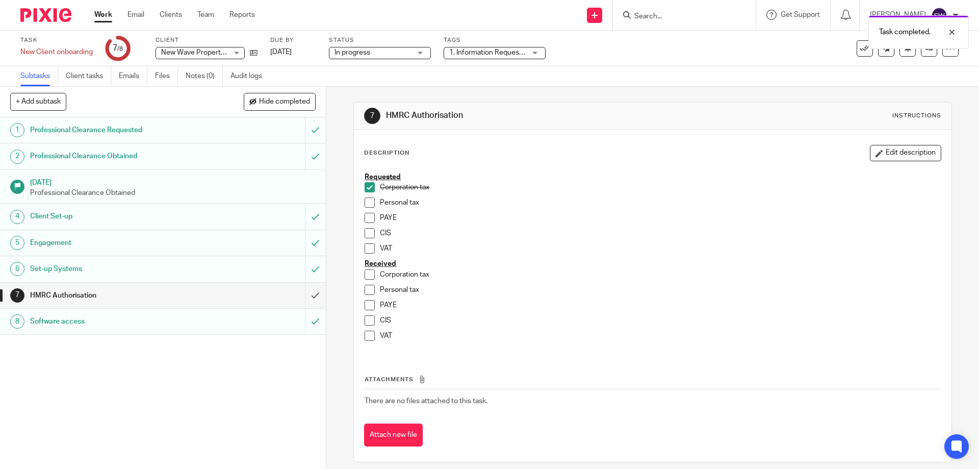
click at [105, 13] on link "Work" at bounding box center [103, 15] width 18 height 10
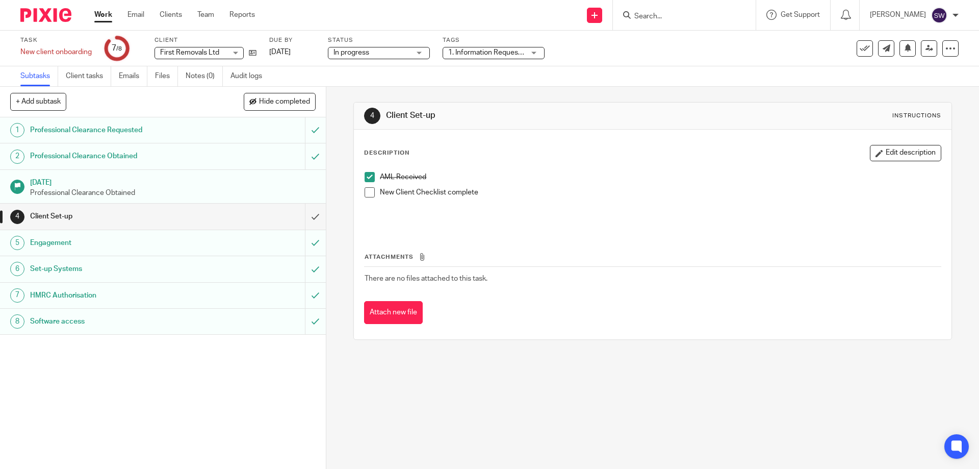
click at [105, 16] on link "Work" at bounding box center [103, 15] width 18 height 10
